Goal: Find specific page/section: Find specific page/section

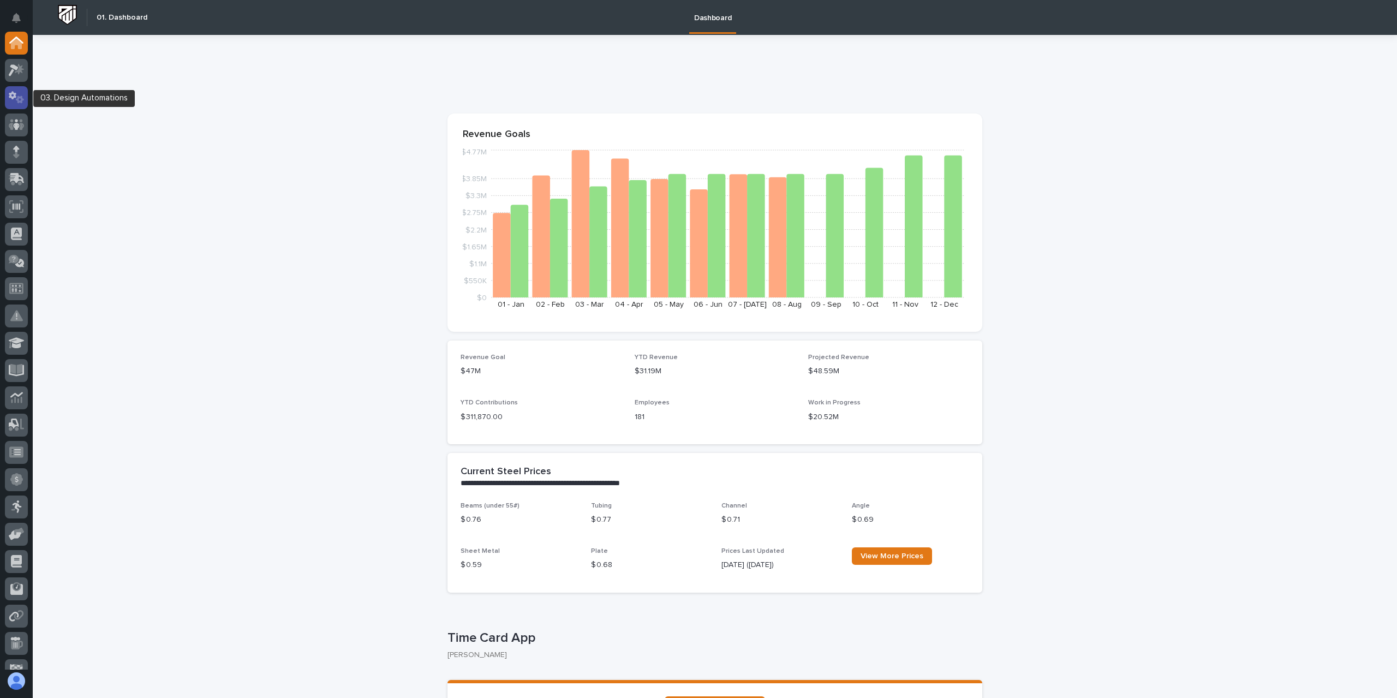
click at [14, 98] on icon at bounding box center [13, 95] width 8 height 8
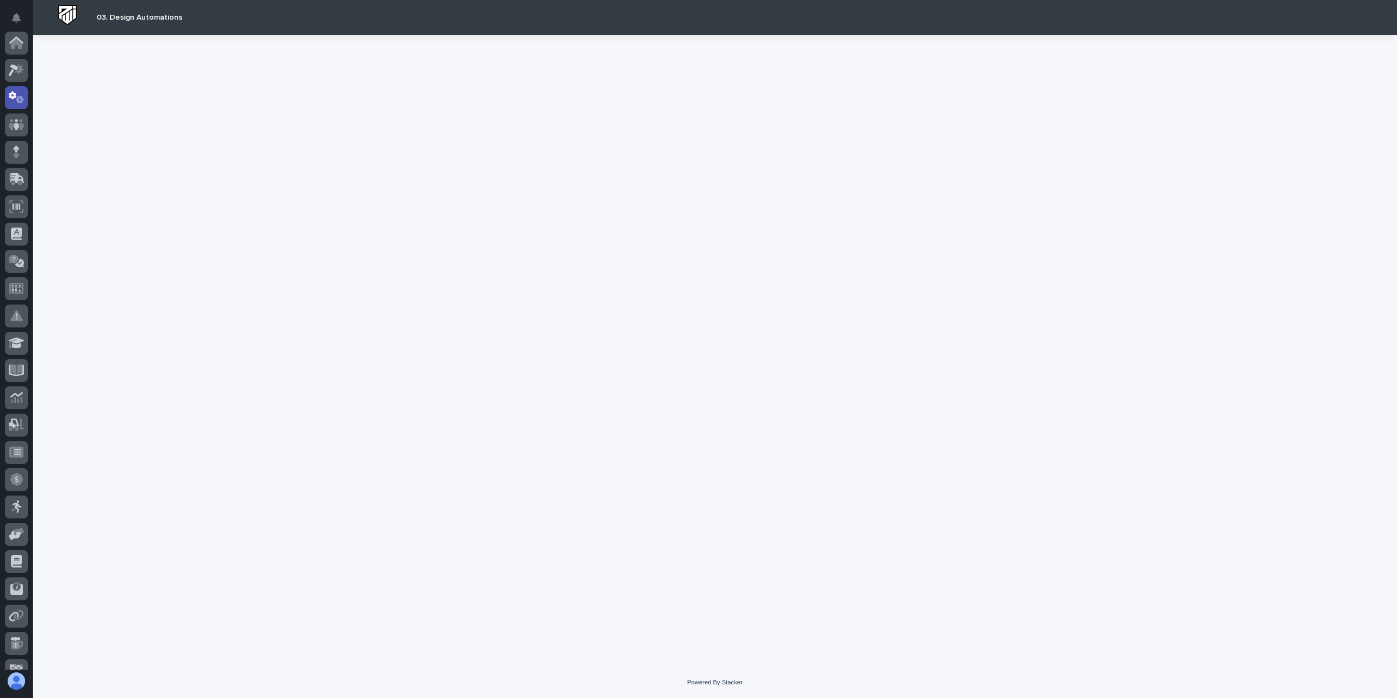
scroll to position [55, 0]
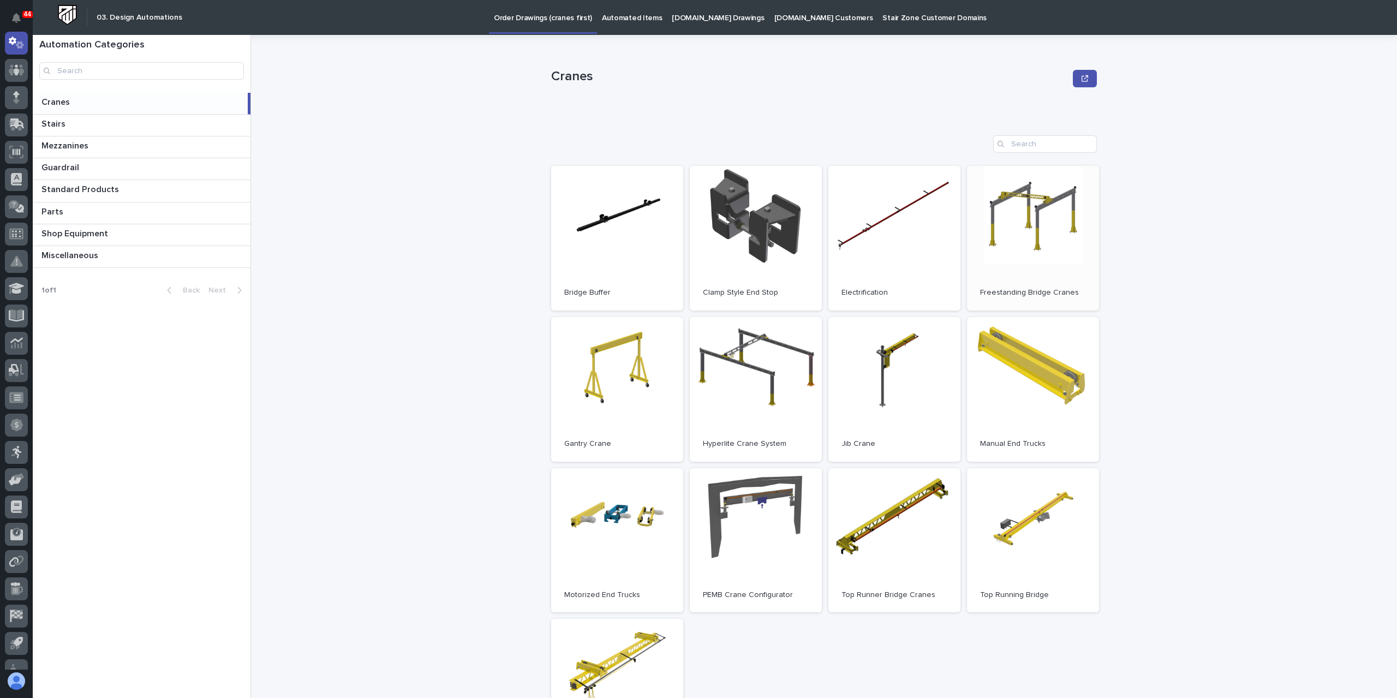
click at [1034, 244] on link "Open" at bounding box center [1033, 238] width 132 height 145
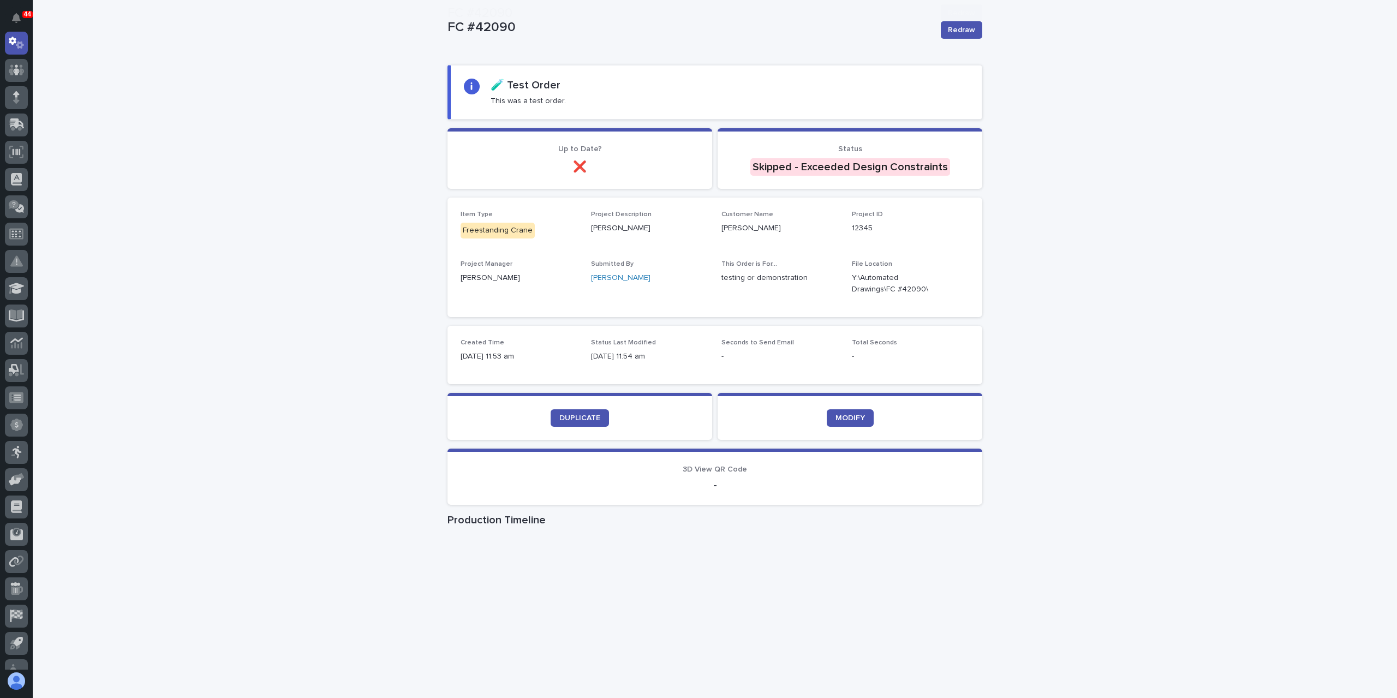
scroll to position [158, 0]
